Goal: Transaction & Acquisition: Register for event/course

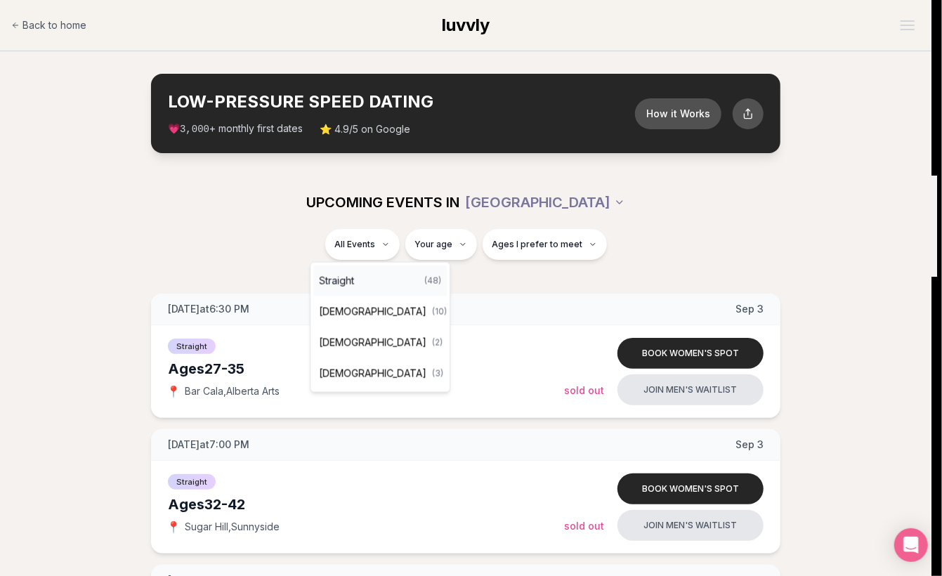
click at [345, 277] on span "Straight" at bounding box center [336, 281] width 35 height 14
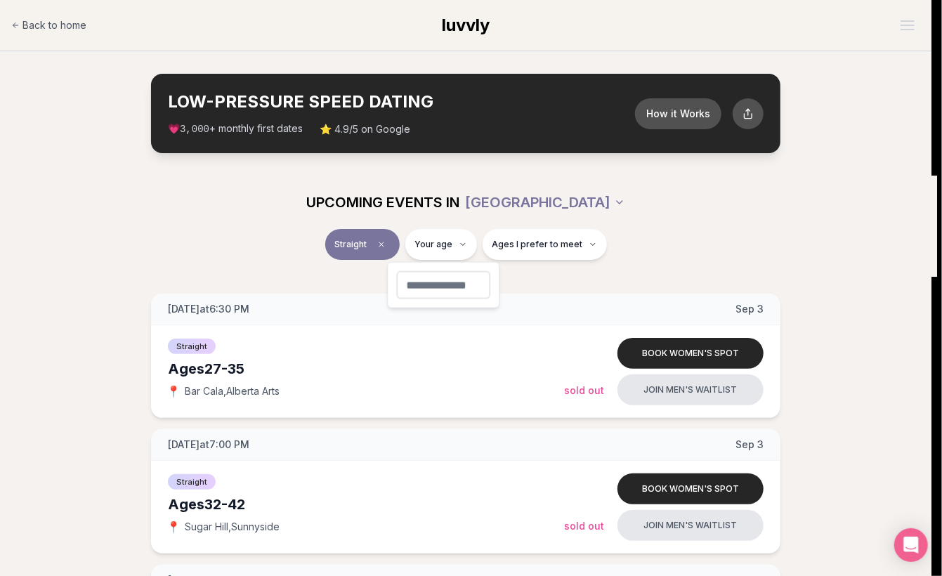
type input "**"
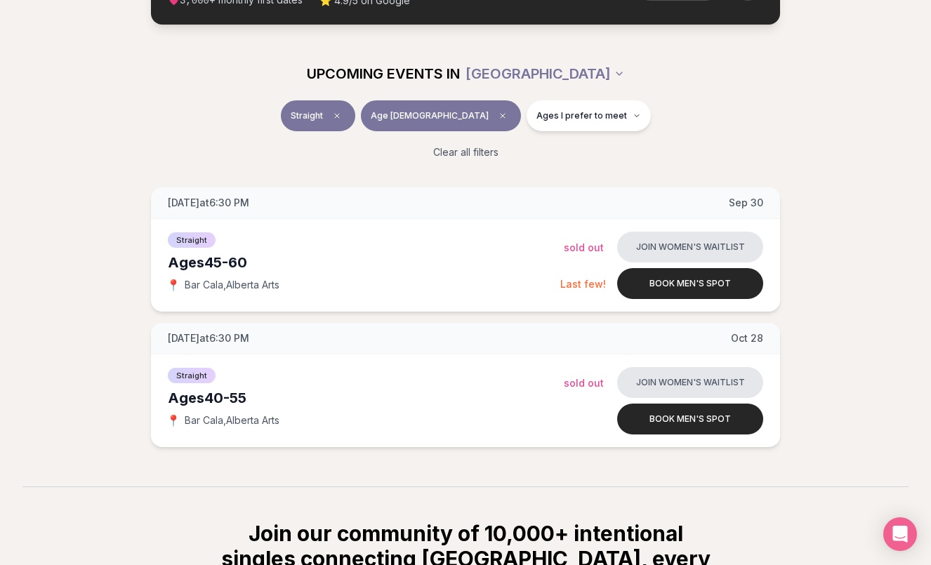
scroll to position [140, 0]
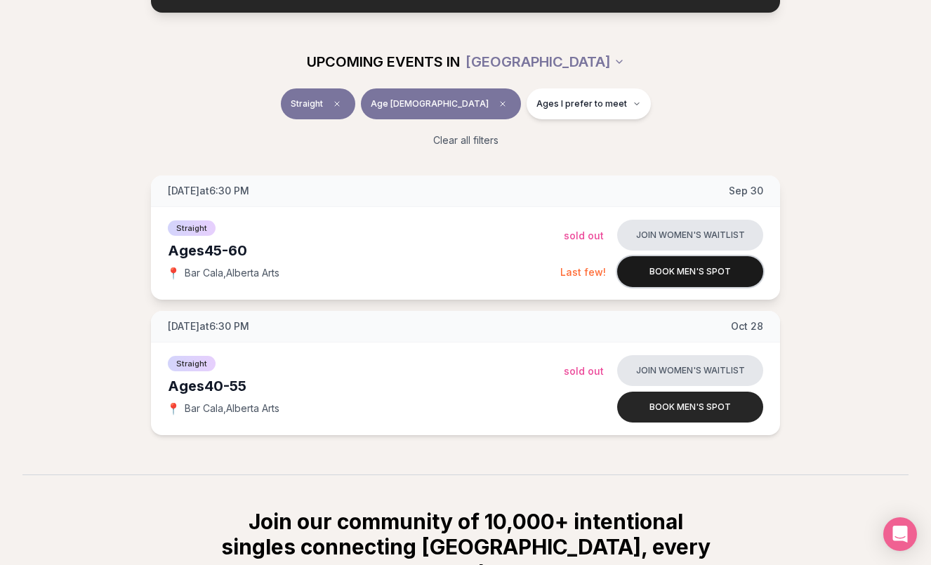
click at [656, 259] on button "Book men's spot" at bounding box center [690, 271] width 146 height 31
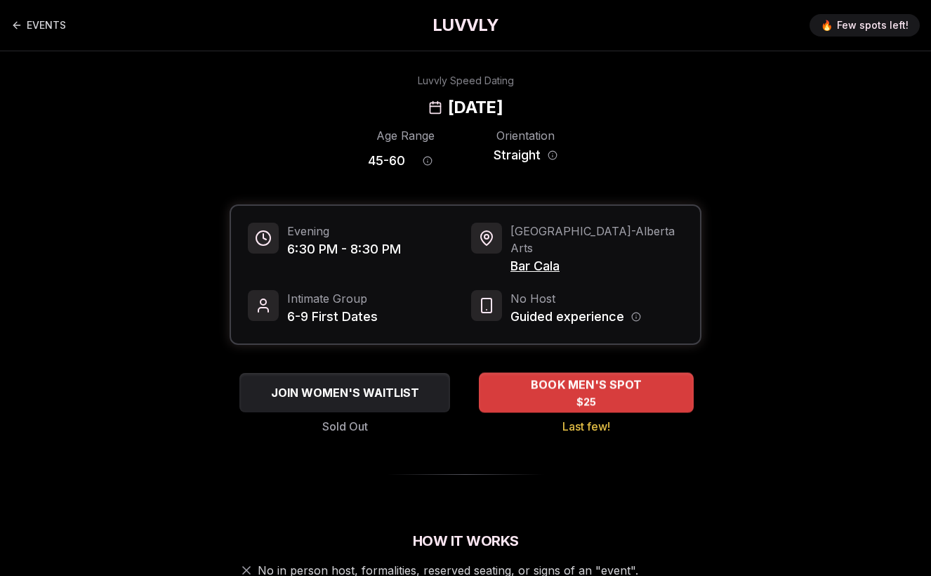
click at [626, 376] on span "BOOK MEN'S SPOT" at bounding box center [586, 384] width 117 height 17
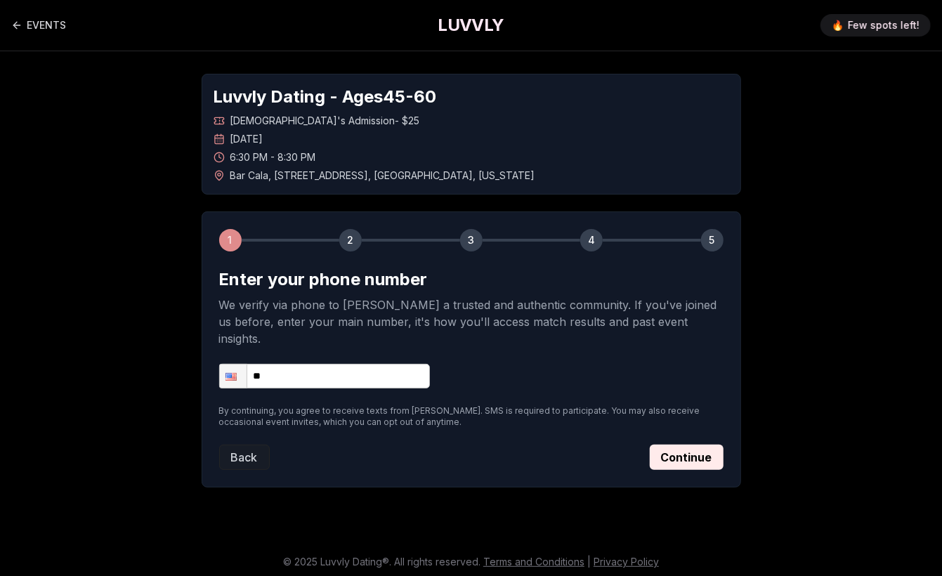
click at [368, 364] on input "**" at bounding box center [324, 376] width 211 height 25
type input "**********"
drag, startPoint x: 708, startPoint y: 438, endPoint x: 747, endPoint y: 428, distance: 40.7
click at [709, 444] on button "Continue" at bounding box center [686, 456] width 74 height 25
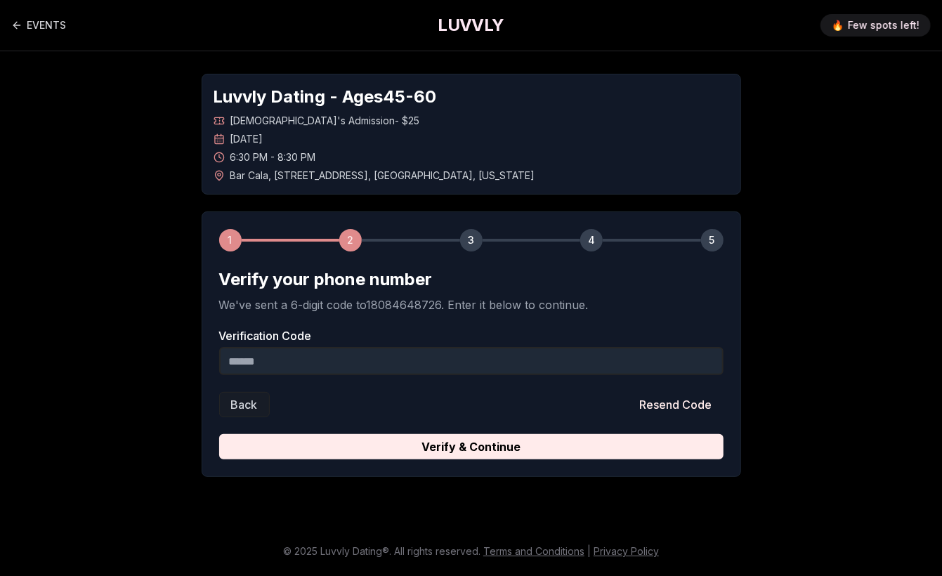
click at [372, 358] on input "Verification Code" at bounding box center [471, 361] width 504 height 28
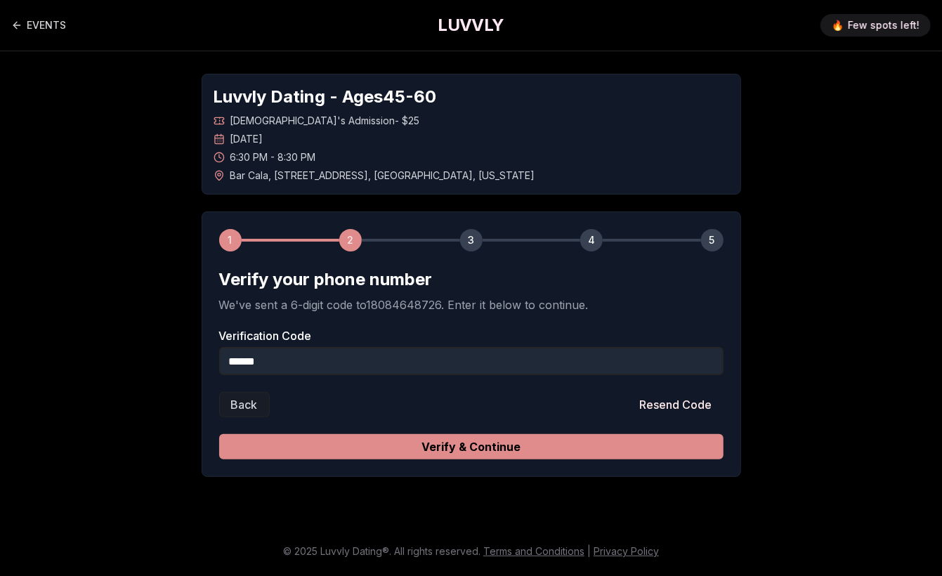
type input "******"
click at [480, 449] on button "Verify & Continue" at bounding box center [471, 446] width 504 height 25
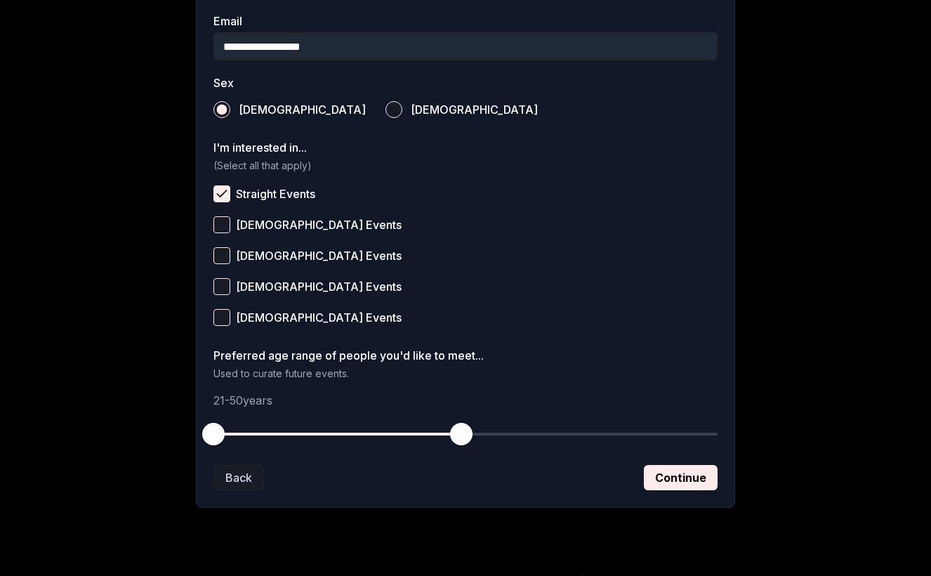
scroll to position [481, 0]
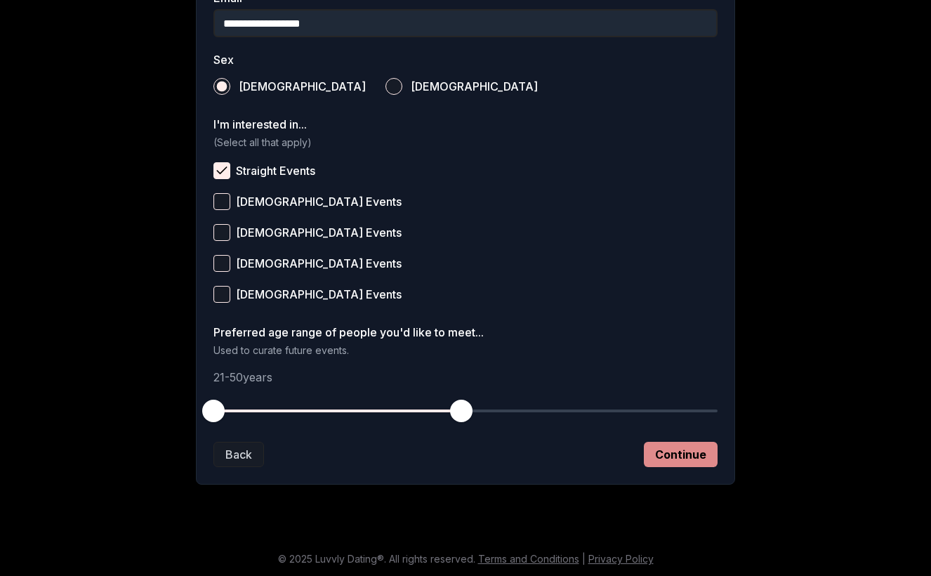
click at [714, 457] on button "Continue" at bounding box center [681, 454] width 74 height 25
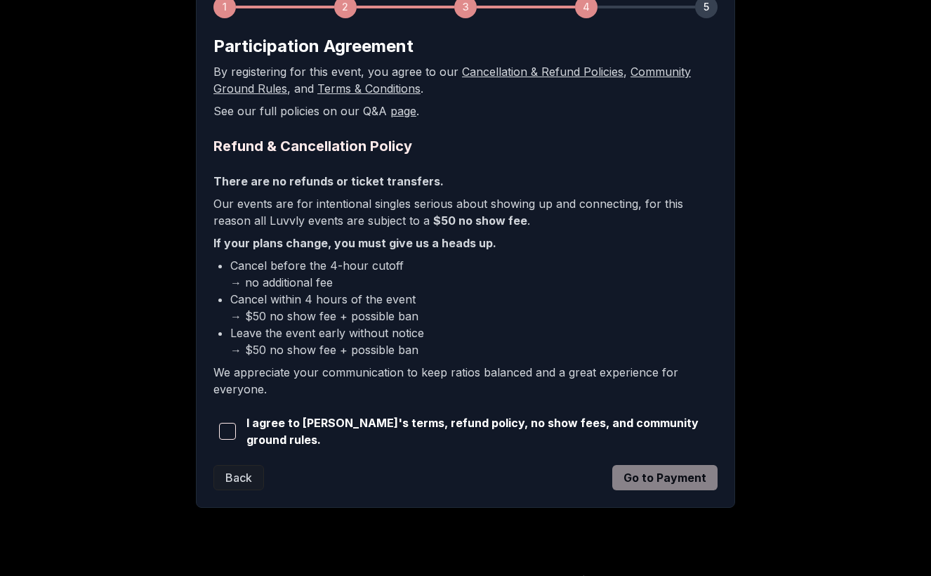
scroll to position [253, 0]
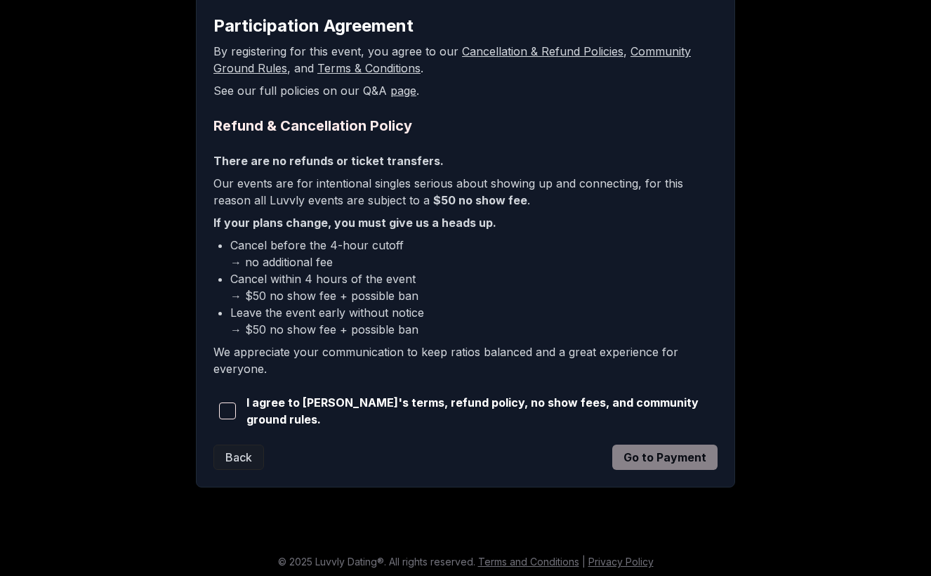
click at [235, 415] on span "button" at bounding box center [227, 410] width 17 height 17
click at [711, 454] on button "Go to Payment" at bounding box center [664, 456] width 105 height 25
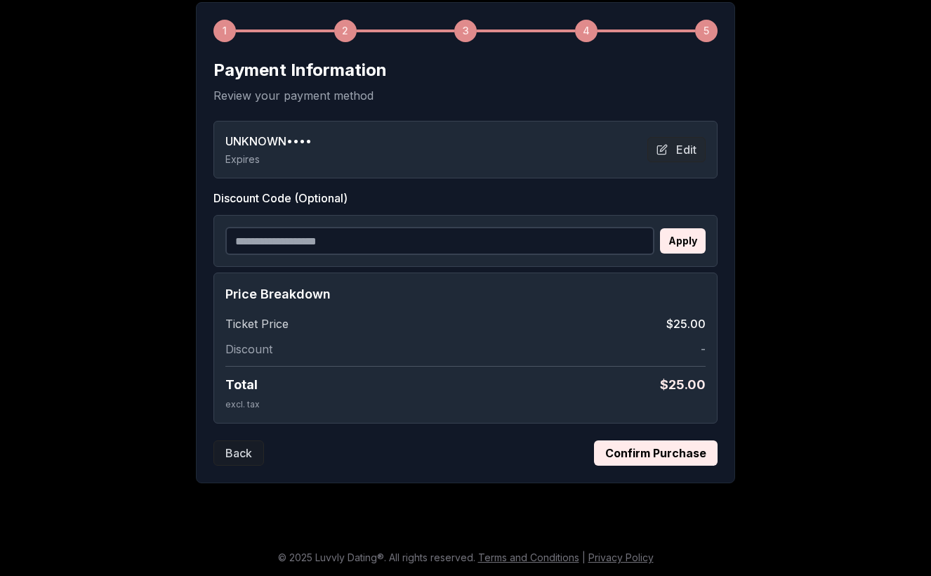
scroll to position [206, 0]
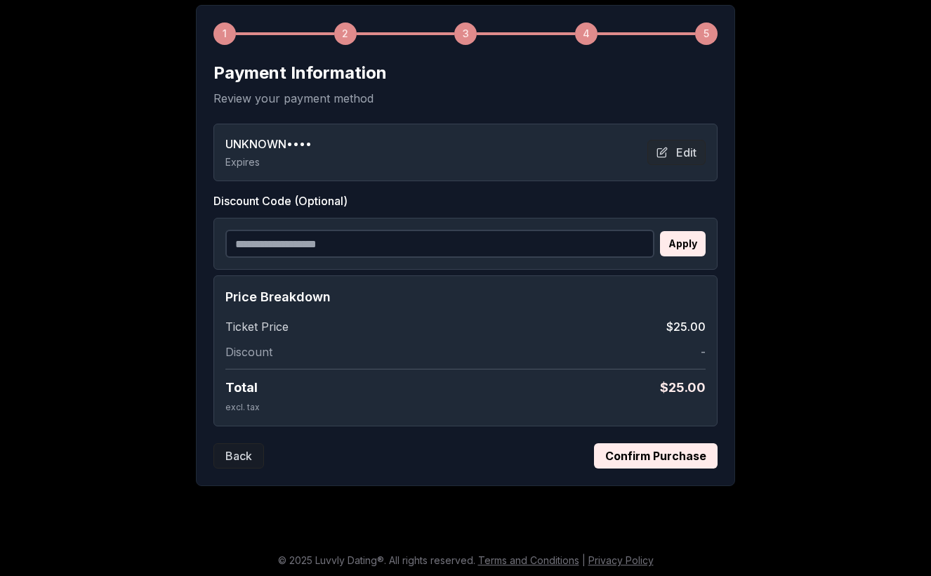
click at [610, 454] on button "Confirm Purchase" at bounding box center [656, 455] width 124 height 25
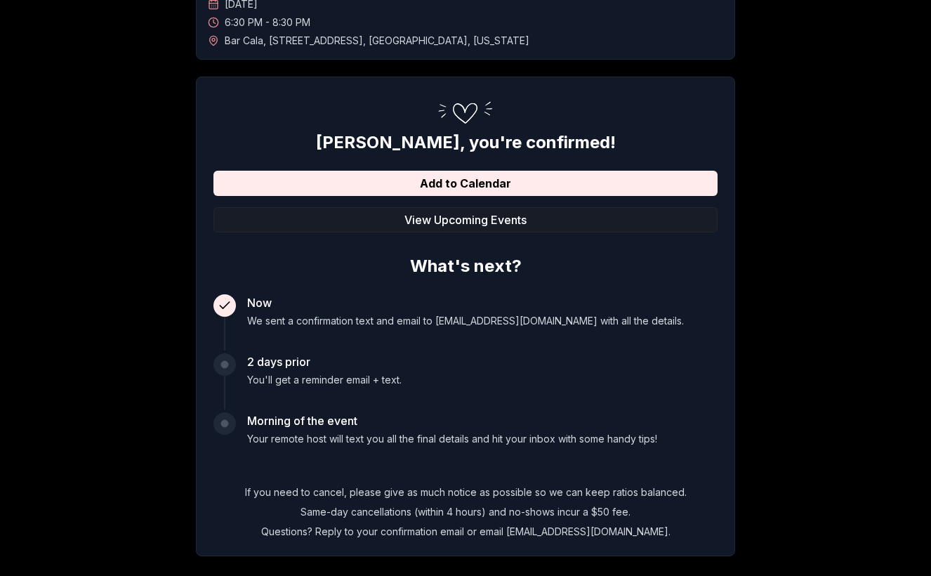
scroll to position [0, 0]
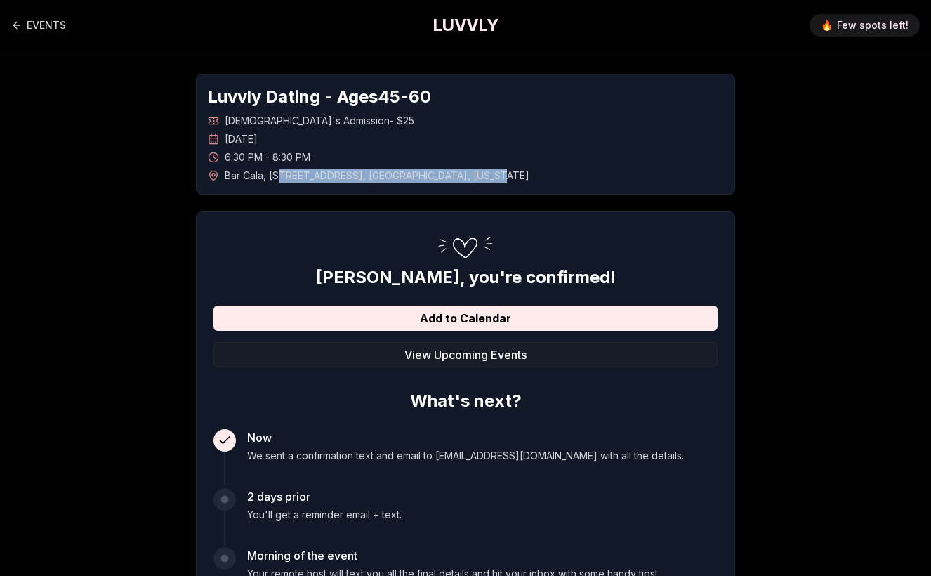
drag, startPoint x: 498, startPoint y: 178, endPoint x: 279, endPoint y: 180, distance: 219.1
click at [279, 180] on div "Bar Cala , [STREET_ADDRESS][US_STATE]" at bounding box center [465, 176] width 515 height 14
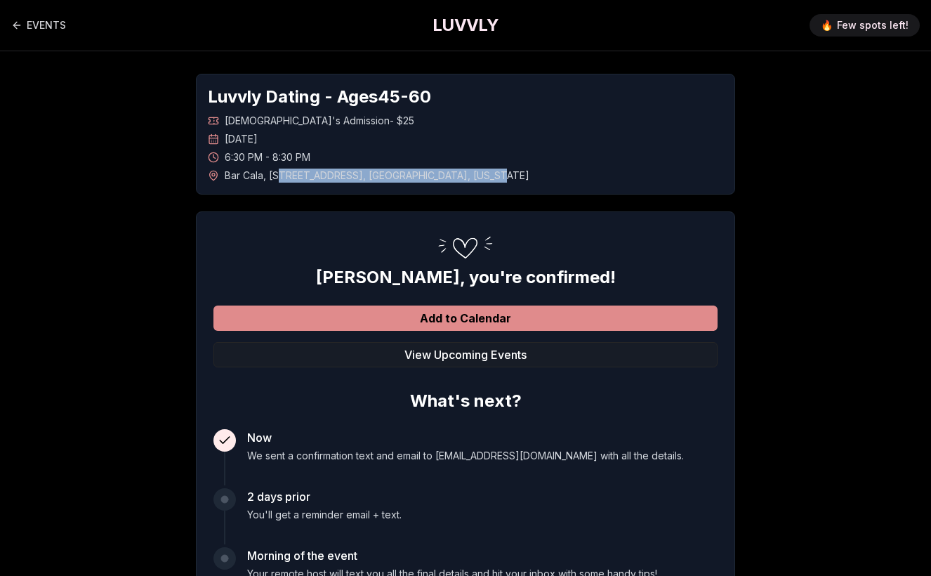
click at [458, 326] on button "Add to Calendar" at bounding box center [465, 317] width 504 height 25
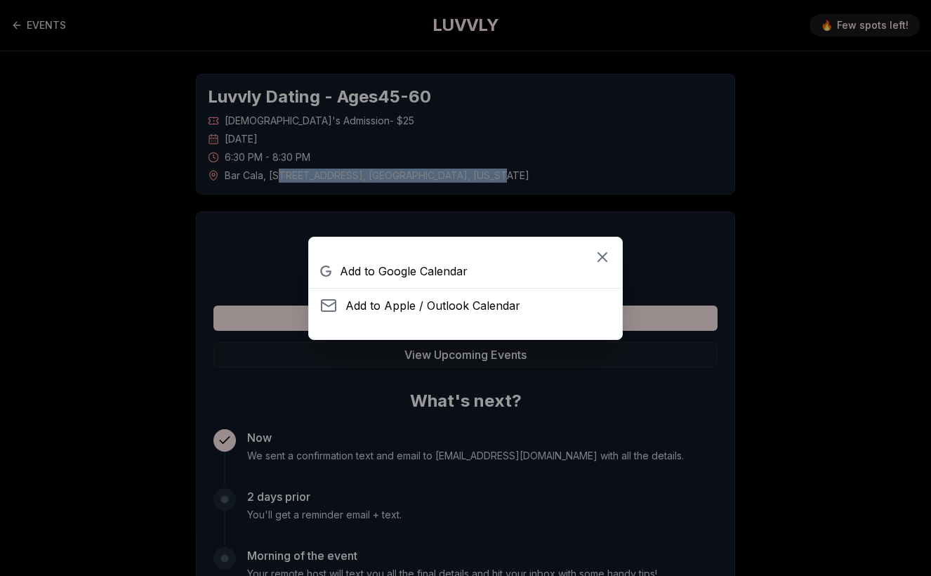
click at [449, 272] on span "Add to Google Calendar" at bounding box center [404, 271] width 128 height 17
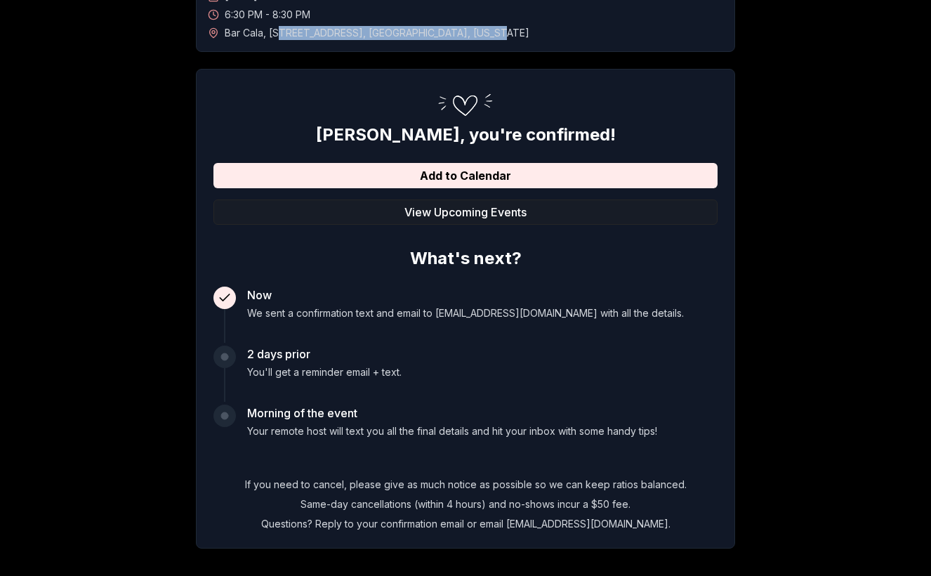
scroll to position [206, 0]
